Goal: Find specific page/section: Find specific page/section

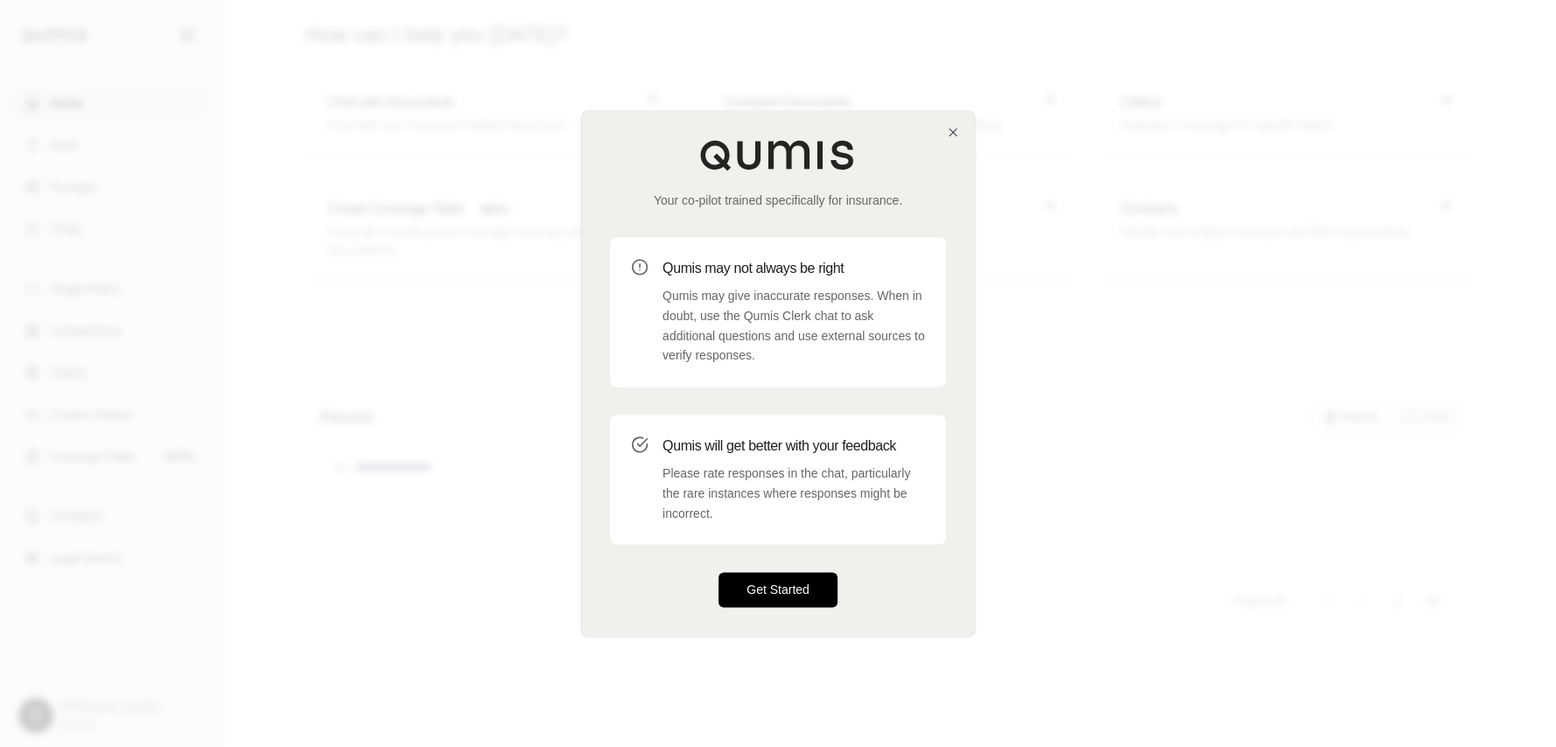
click at [796, 591] on button "Get Started" at bounding box center [778, 590] width 119 height 35
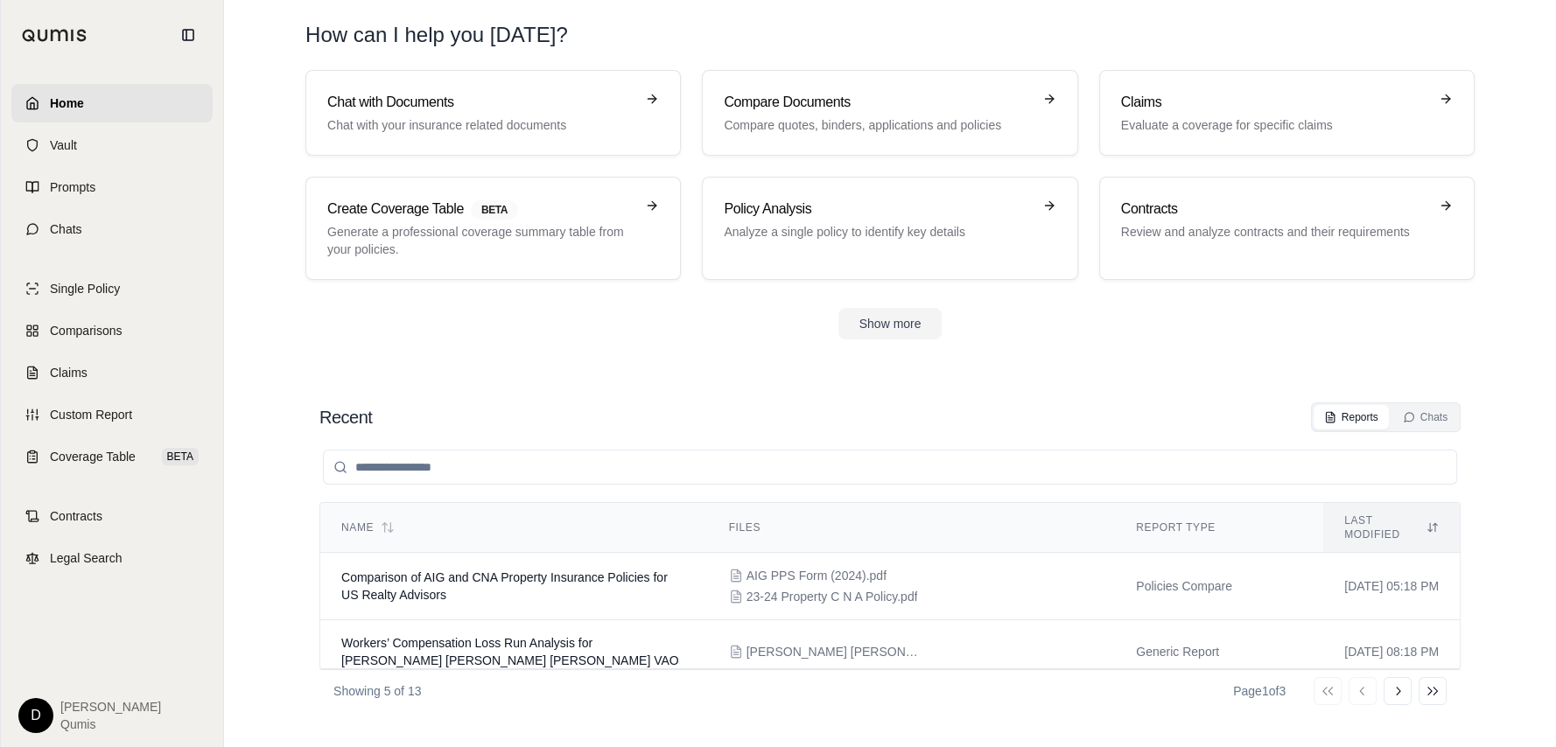
click at [37, 715] on html "Home Vault Prompts Chats Single Policy Comparisons Claims Custom Report Coverag…" at bounding box center [778, 373] width 1556 height 747
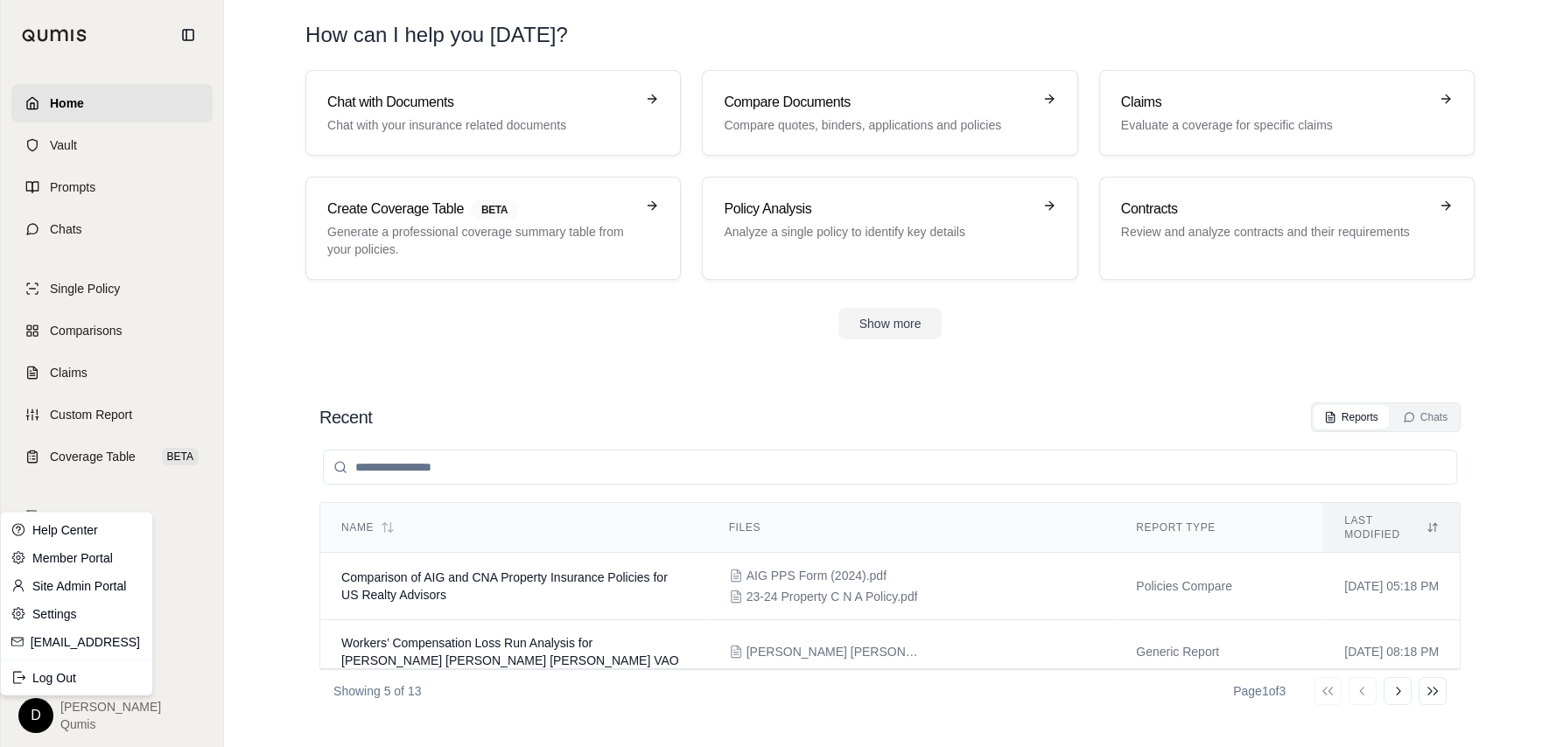
click at [195, 615] on html "Home Vault Prompts Chats Single Policy Comparisons Claims Custom Report Coverag…" at bounding box center [778, 373] width 1556 height 747
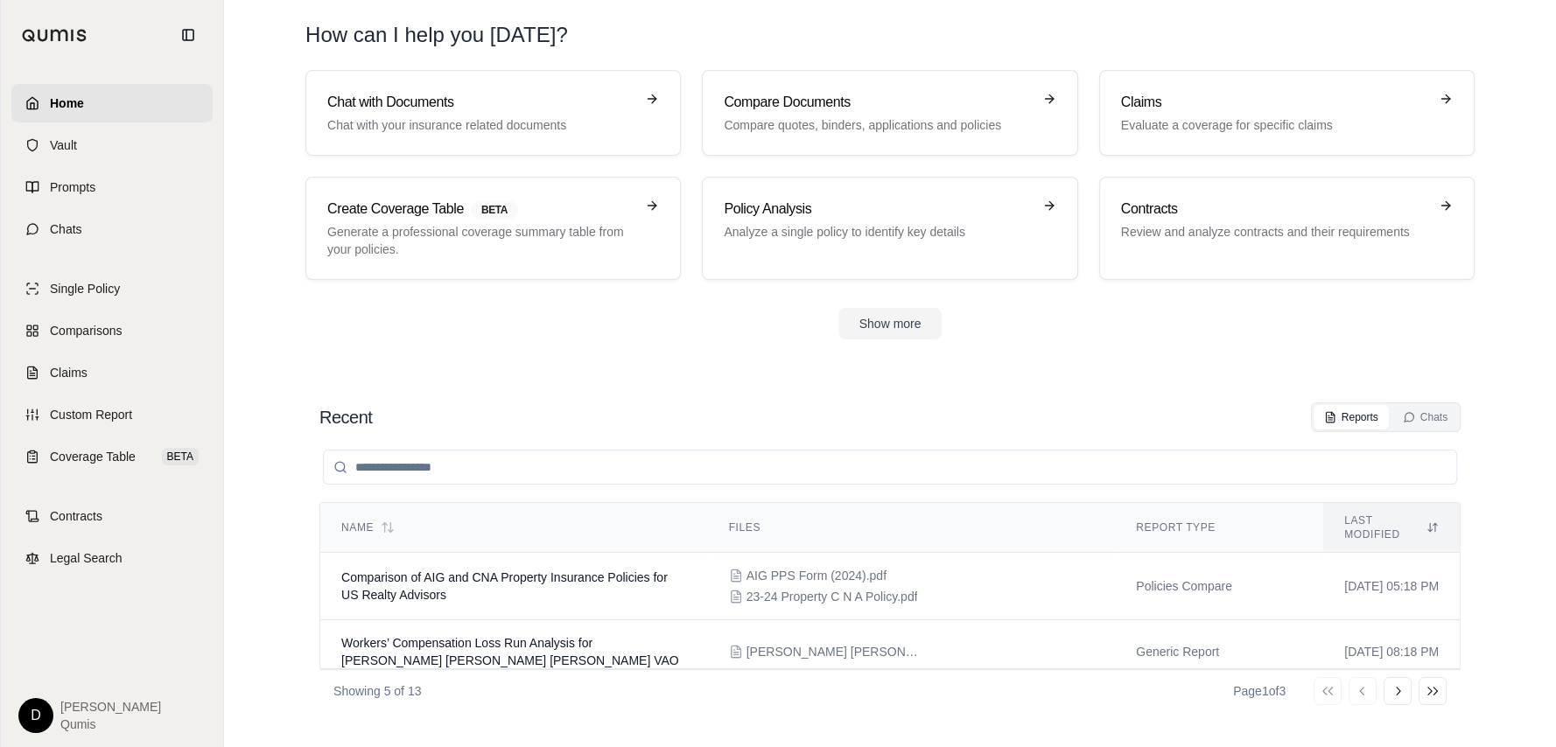
click at [579, 382] on section "Recent Reports Chats Name Files Report Type Last modified Comparison of AIG and…" at bounding box center [890, 558] width 1318 height 380
click at [144, 197] on link "Prompts" at bounding box center [111, 187] width 201 height 39
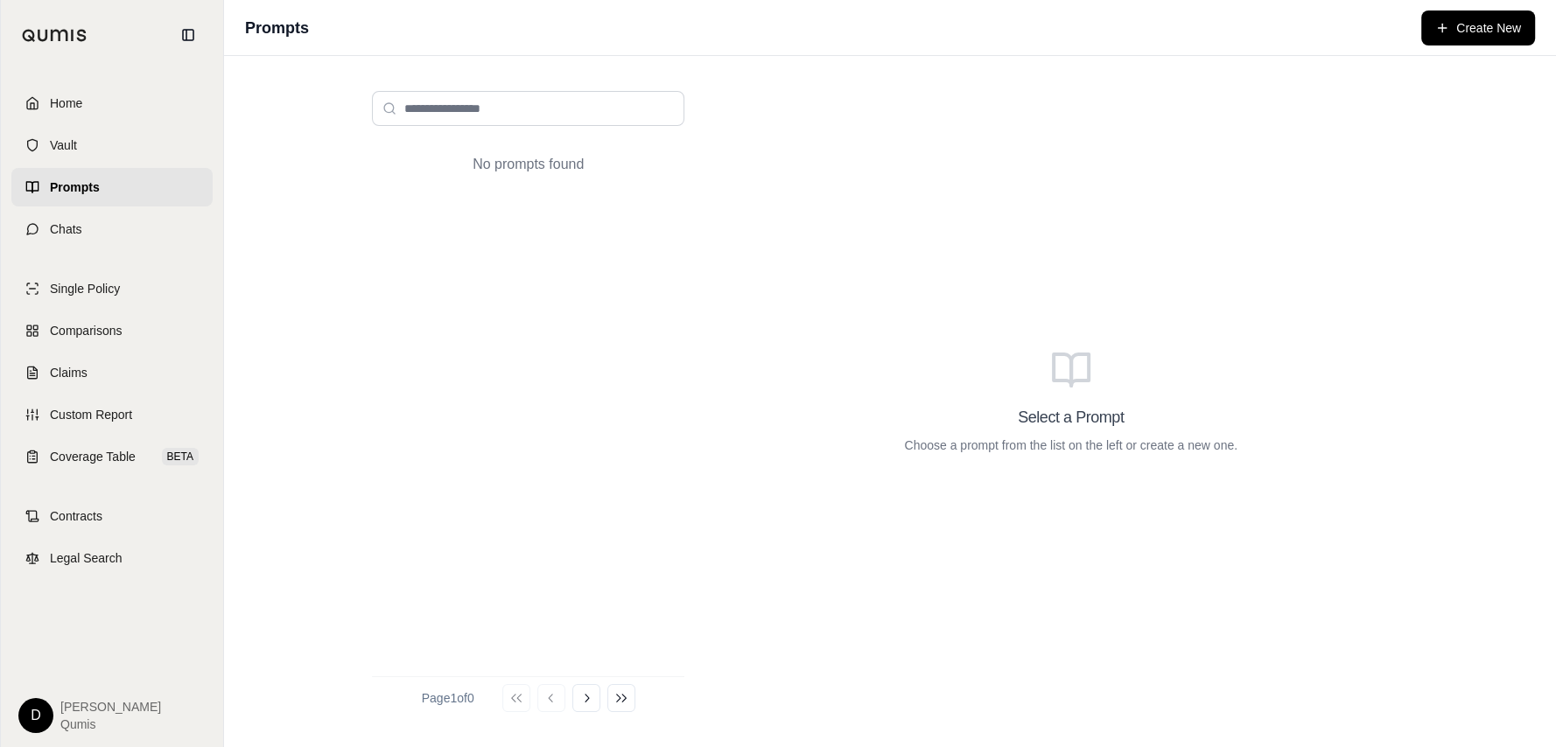
click at [266, 217] on div "No prompts found Page 1 of 0 Go to first page Go to previous page Go to next pa…" at bounding box center [890, 401] width 1332 height 691
click at [110, 97] on link "Home" at bounding box center [111, 103] width 201 height 39
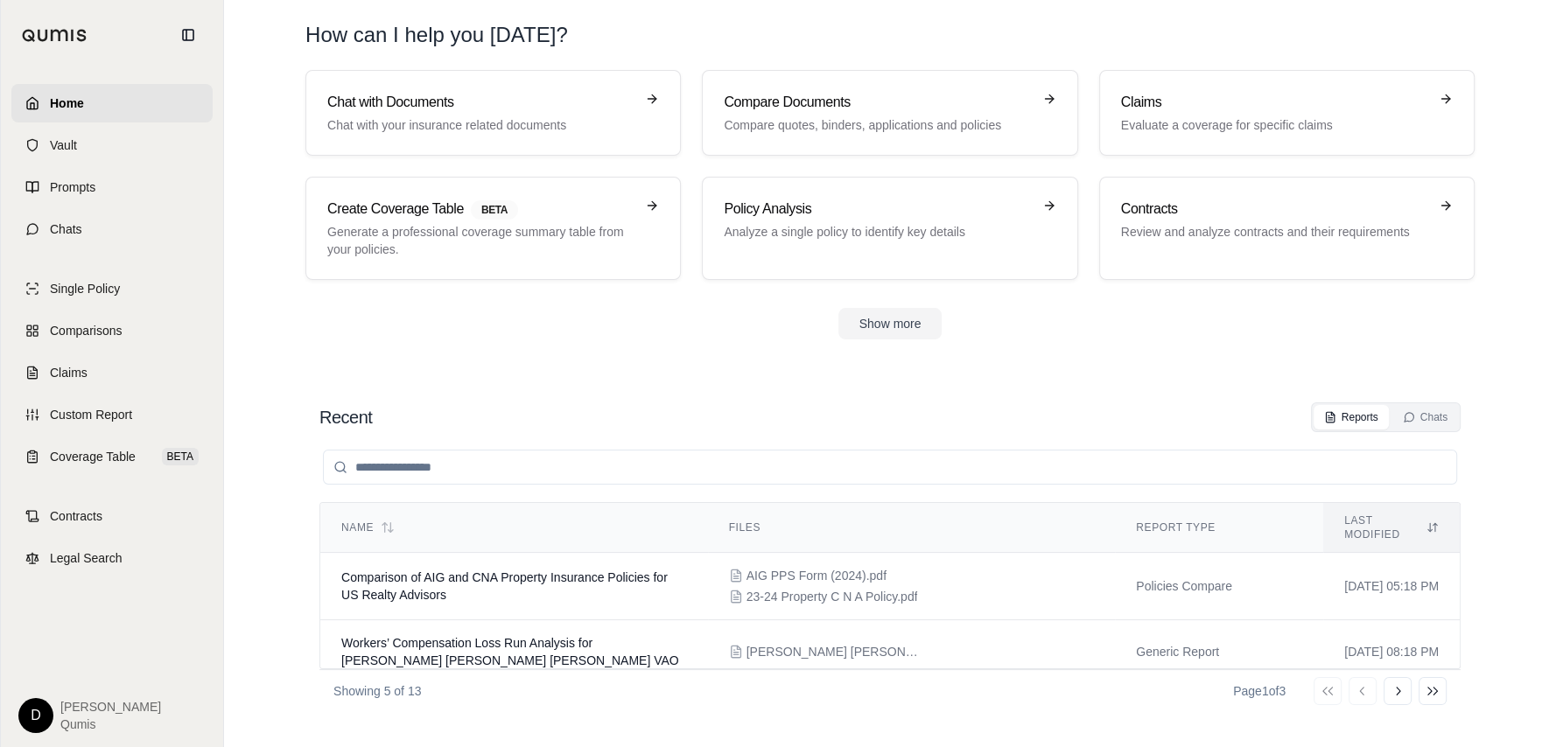
click at [821, 389] on div "Recent Reports Chats Name Files Report Type Last modified Comparison of AIG and…" at bounding box center [889, 558] width 1169 height 338
click at [793, 403] on div "Recent Reports Chats" at bounding box center [889, 418] width 1141 height 30
